Goal: Task Accomplishment & Management: Manage account settings

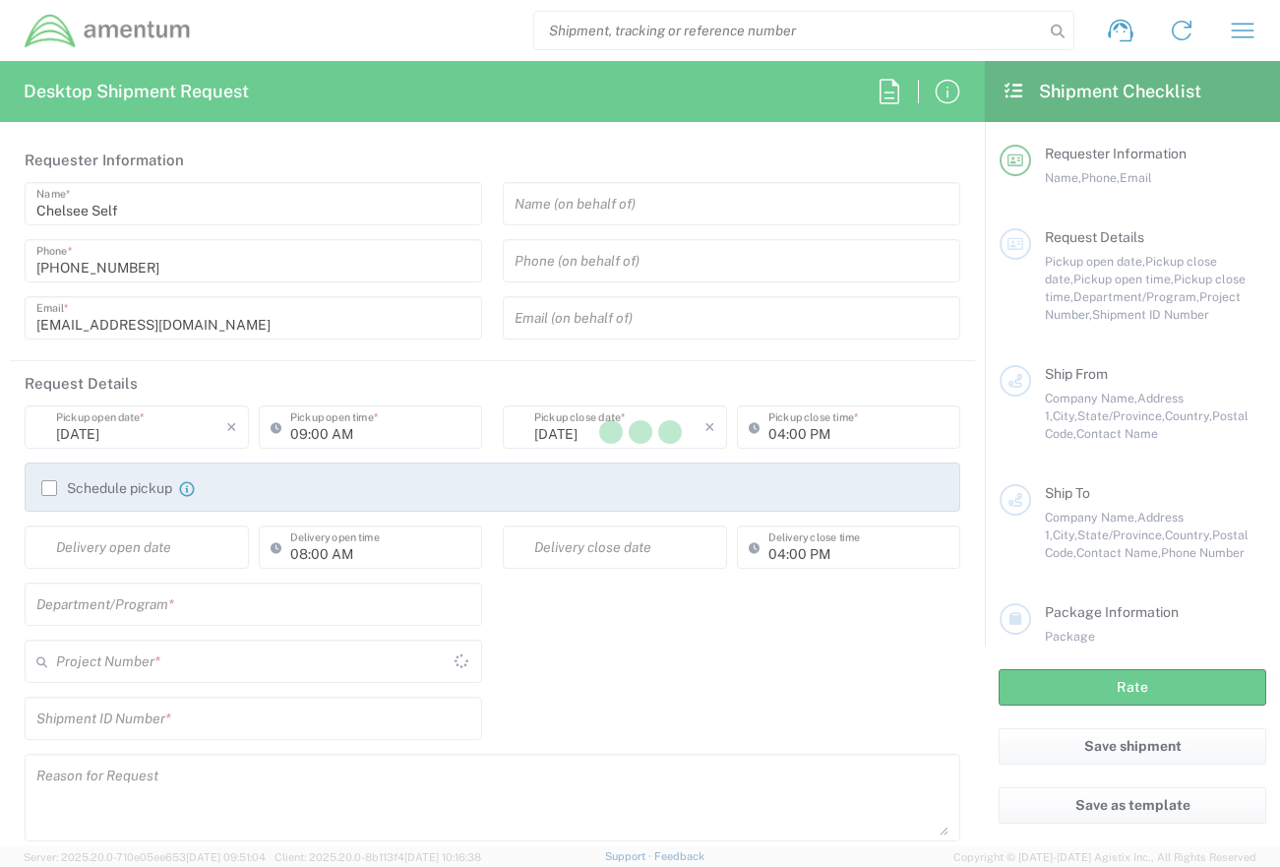
type input "[GEOGRAPHIC_DATA]"
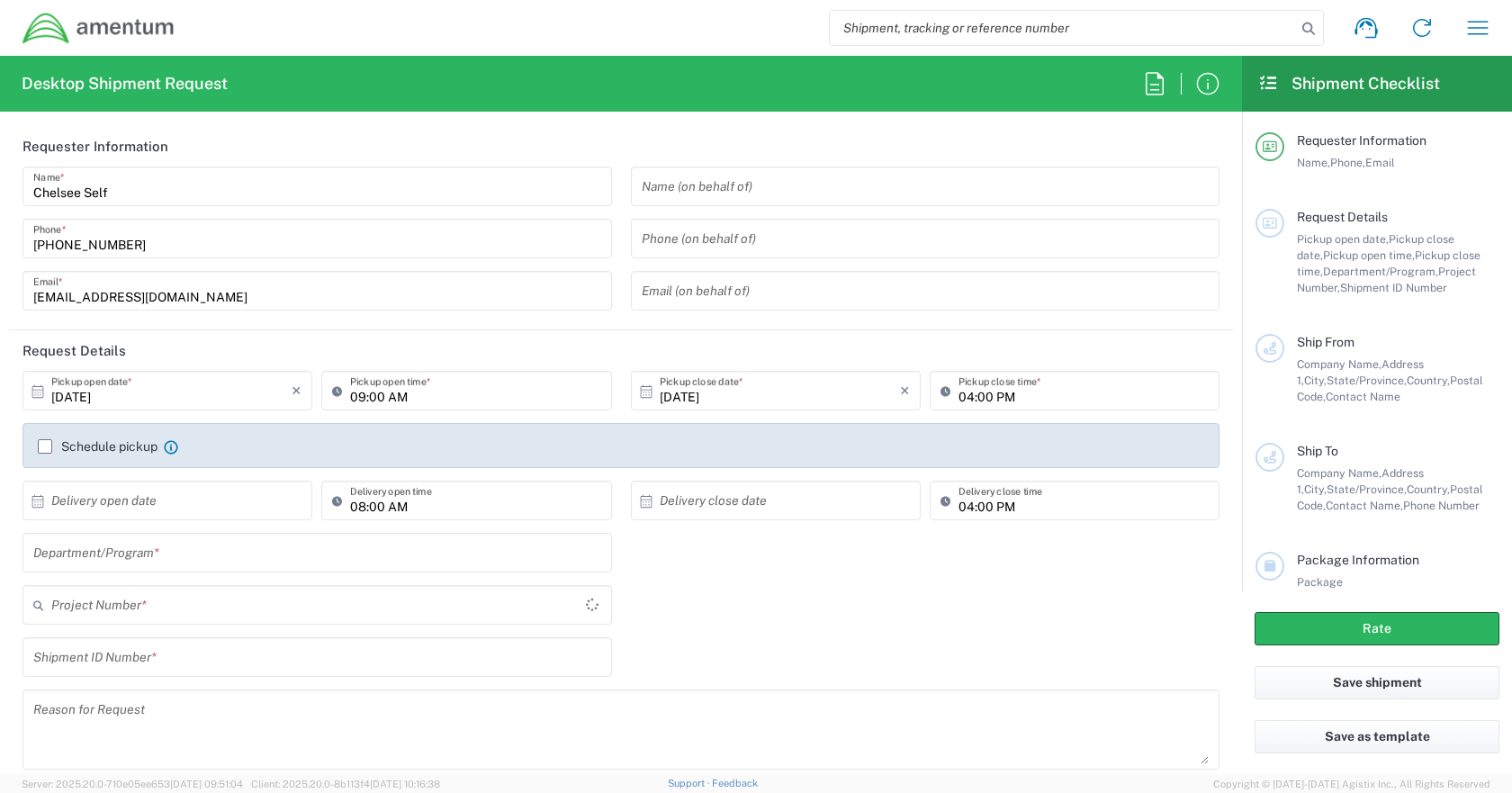
type input "CORP"
click at [1170, 32] on icon "button" at bounding box center [1477, 27] width 28 height 28
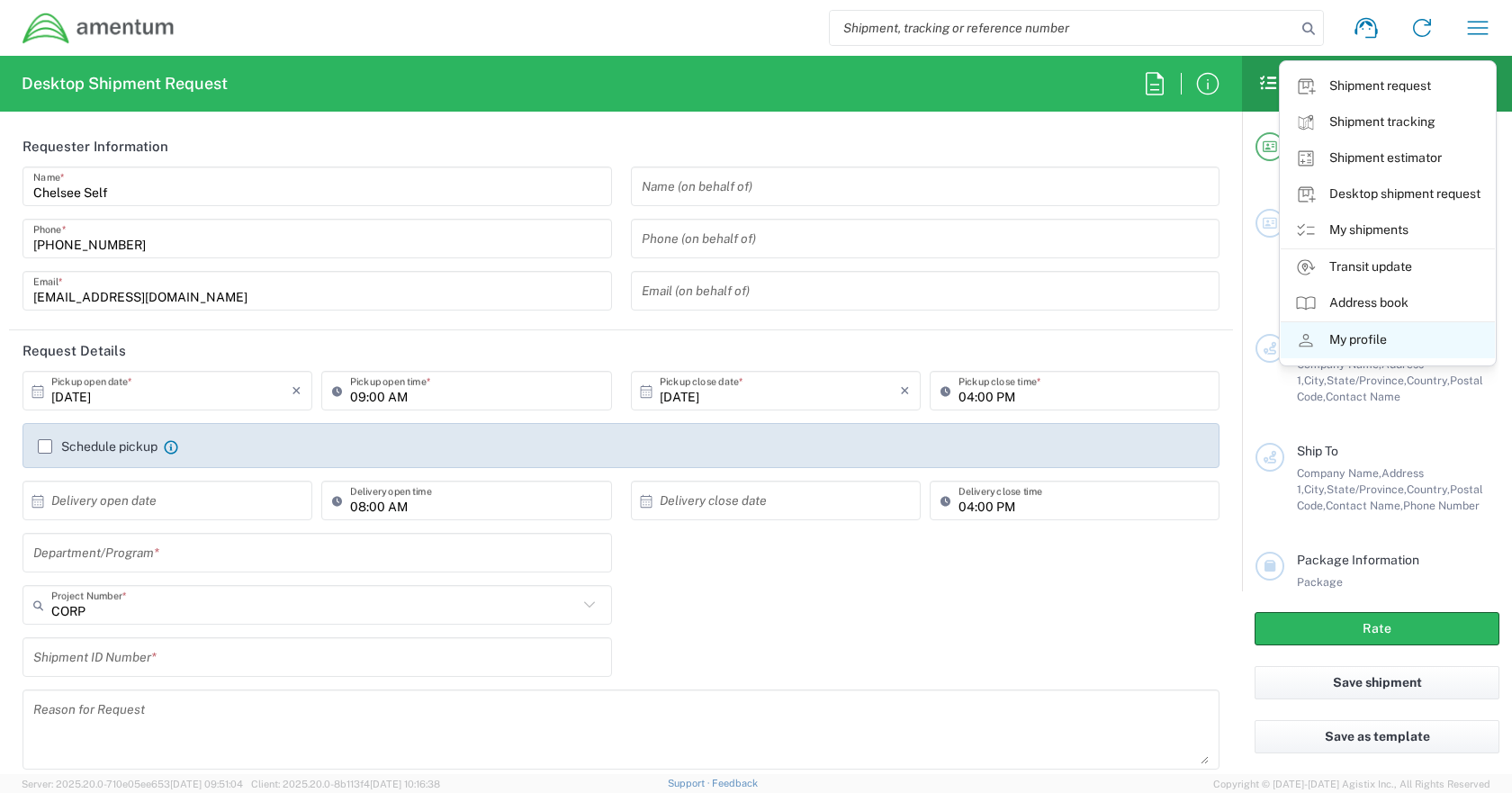
click at [1170, 345] on link "My profile" at bounding box center [1388, 339] width 214 height 36
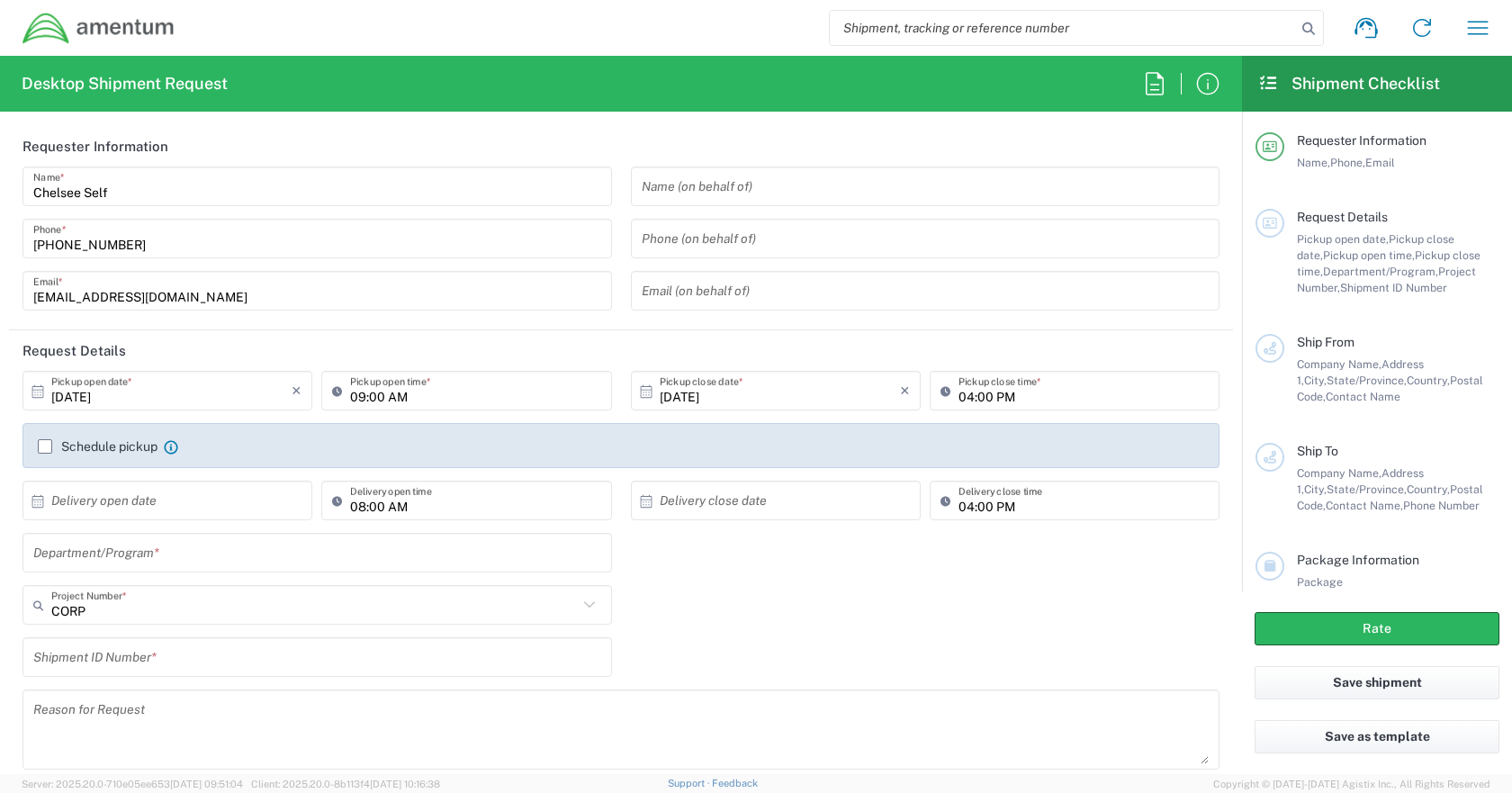
select select "US"
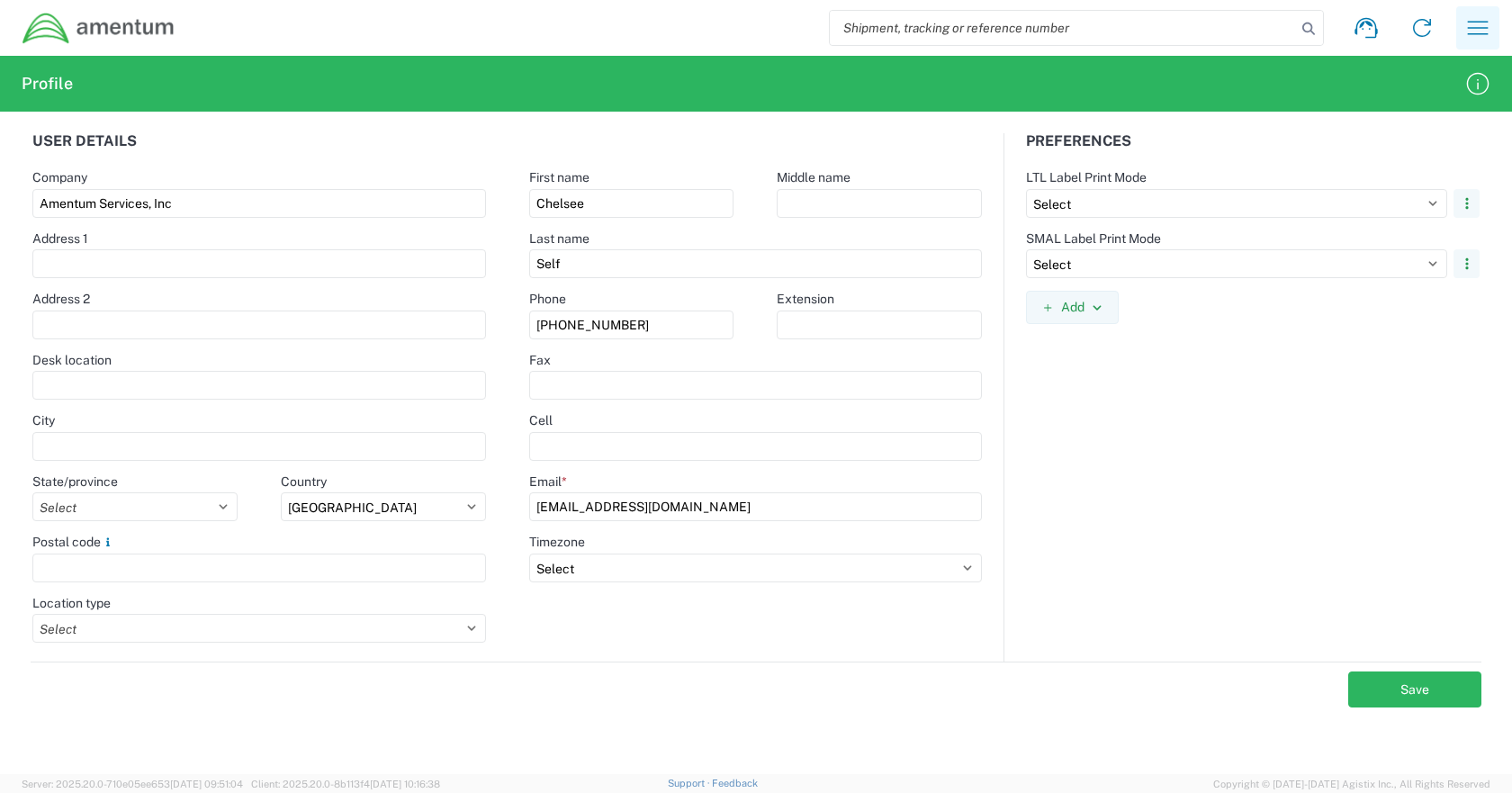
click at [1170, 32] on icon "button" at bounding box center [1477, 27] width 28 height 28
